Goal: Subscribe to service/newsletter

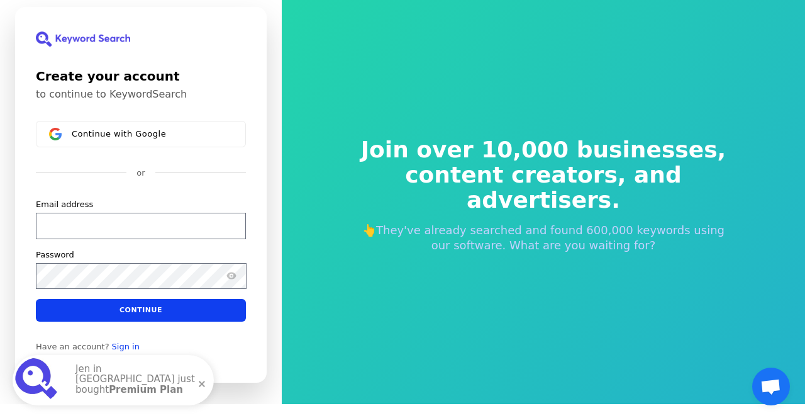
scroll to position [55, 0]
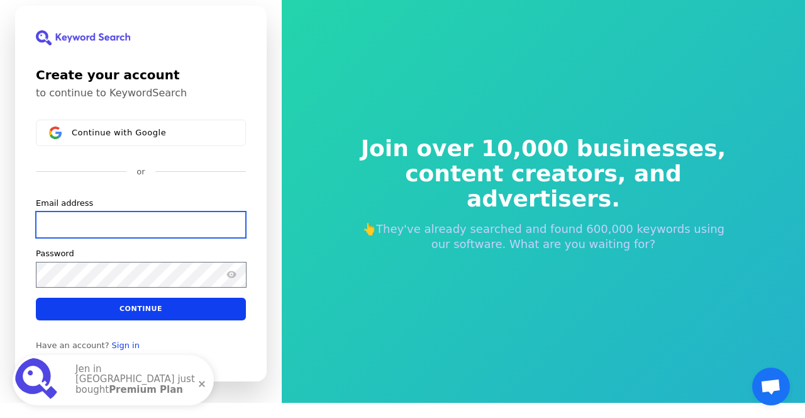
click at [138, 211] on input "Email address" at bounding box center [141, 224] width 210 height 26
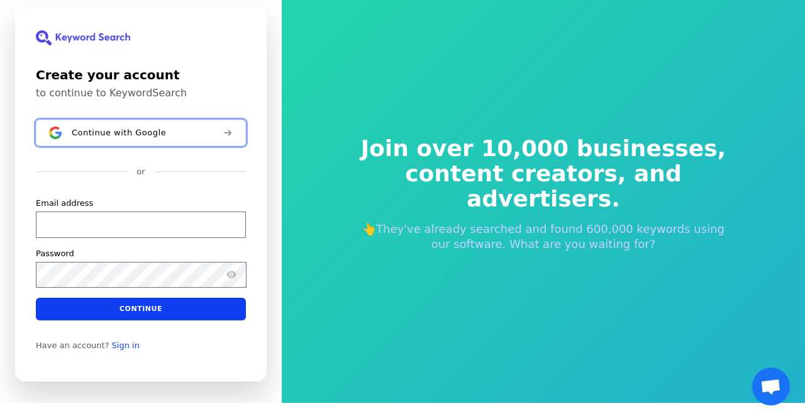
click at [151, 123] on button "Continue with Google" at bounding box center [141, 132] width 210 height 26
